Goal: Task Accomplishment & Management: Manage account settings

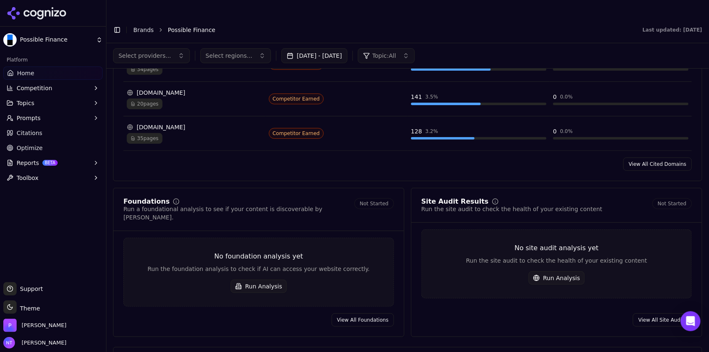
scroll to position [890, 0]
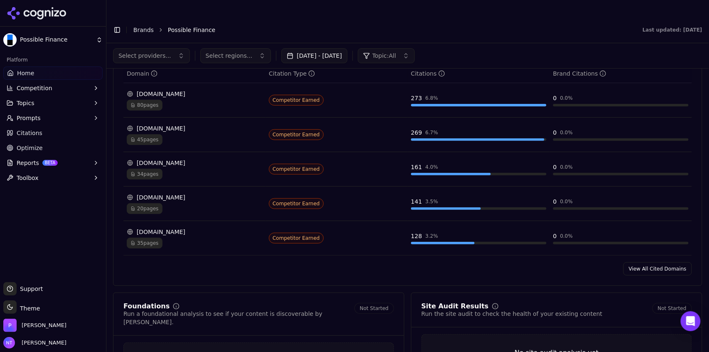
click at [650, 262] on link "View All Cited Domains" at bounding box center [657, 268] width 69 height 13
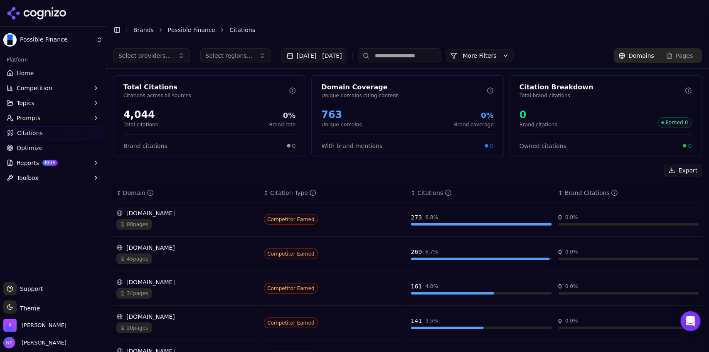
click at [410, 48] on input at bounding box center [399, 55] width 83 height 15
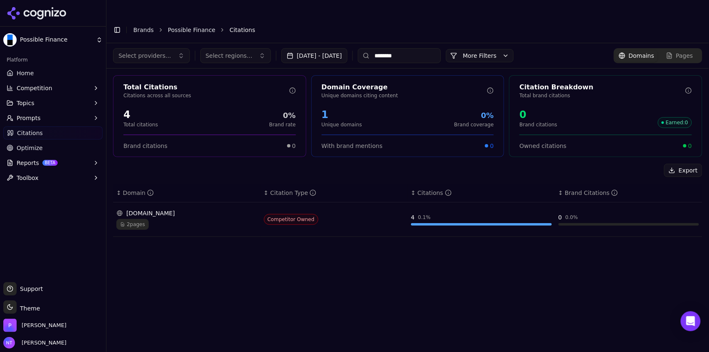
type input "********"
click at [198, 219] on div "2 pages" at bounding box center [186, 224] width 141 height 11
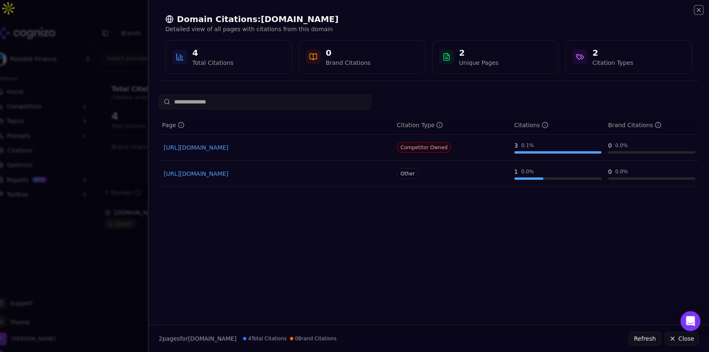
click at [698, 12] on icon "button" at bounding box center [699, 10] width 7 height 7
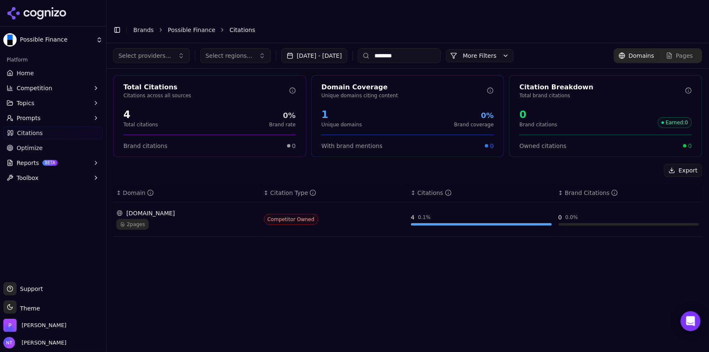
click at [178, 21] on header "Toggle Sidebar Brands Possible Finance Citations" at bounding box center [407, 30] width 603 height 27
click at [181, 26] on link "Possible Finance" at bounding box center [191, 30] width 47 height 8
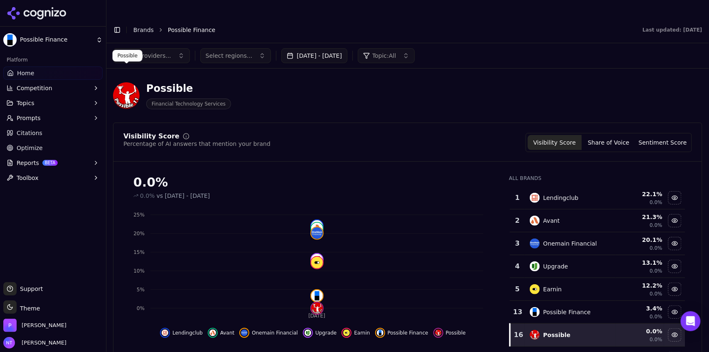
click at [130, 82] on img at bounding box center [126, 95] width 27 height 27
click at [158, 82] on div "Possible" at bounding box center [188, 88] width 85 height 13
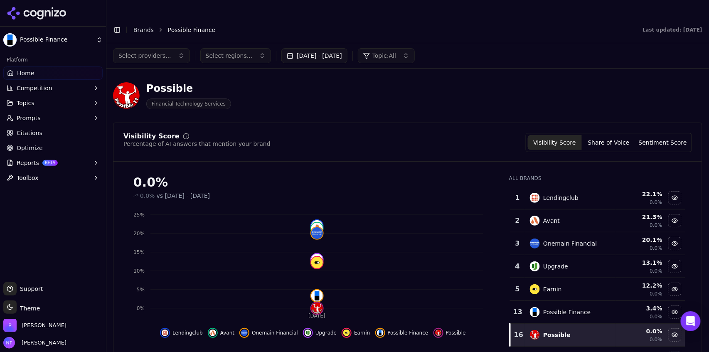
click at [254, 84] on div "Possible Financial Technology Services" at bounding box center [299, 95] width 372 height 27
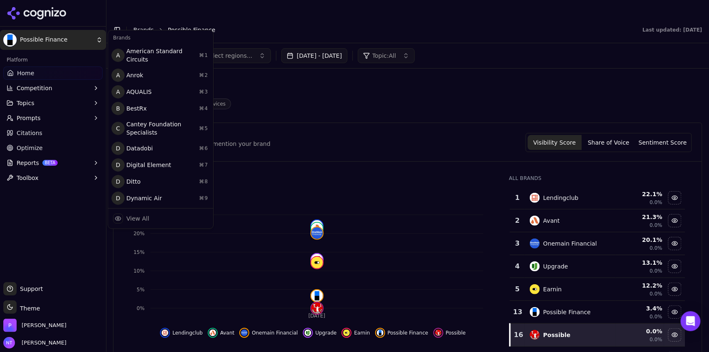
click at [66, 42] on html "Possible Finance Platform Home Competition Topics Prompts Citations Optimize Re…" at bounding box center [354, 184] width 709 height 369
click at [144, 214] on div "View All" at bounding box center [137, 218] width 23 height 8
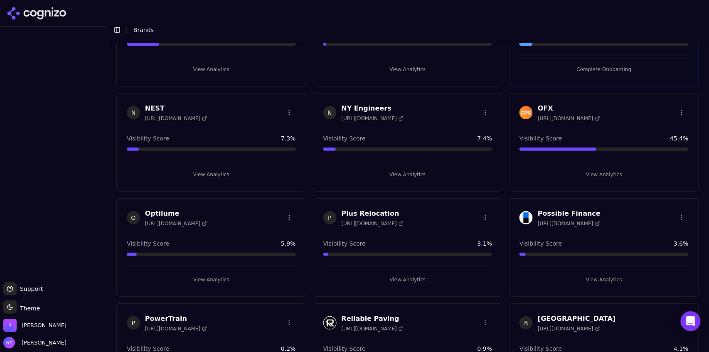
scroll to position [1132, 0]
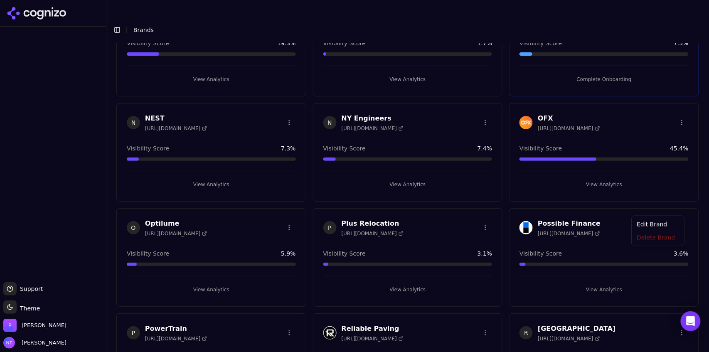
click at [677, 206] on html "Support Support Toggle theme Theme Perrill Nate Tower Toggle Sidebar Brands Cre…" at bounding box center [354, 184] width 709 height 369
click at [653, 225] on div "Edit Brand" at bounding box center [658, 225] width 49 height 13
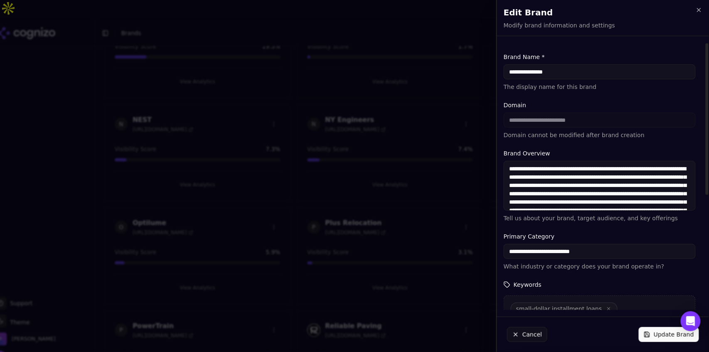
click at [542, 74] on input "**********" at bounding box center [600, 71] width 192 height 15
type input "********"
click at [660, 332] on button "Update Brand" at bounding box center [669, 334] width 60 height 15
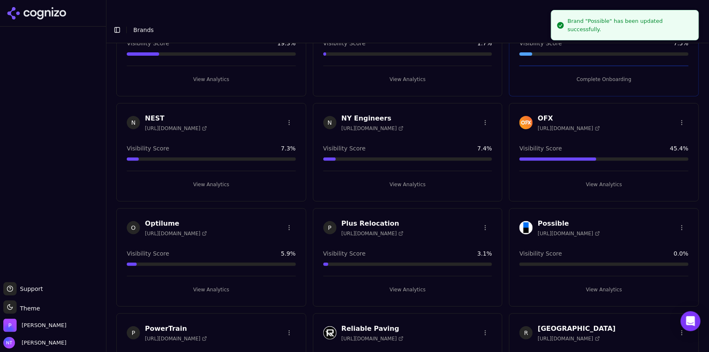
click at [611, 276] on div "Possible https://possiblefinance.com Visibility Score 0.0 % View Analytics" at bounding box center [604, 257] width 190 height 98
click at [608, 283] on button "View Analytics" at bounding box center [604, 289] width 169 height 13
